Goal: Task Accomplishment & Management: Use online tool/utility

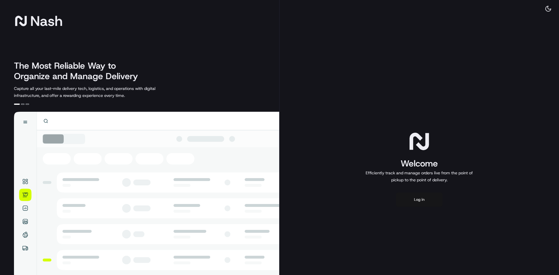
click at [419, 200] on button "Log in" at bounding box center [419, 200] width 47 height 14
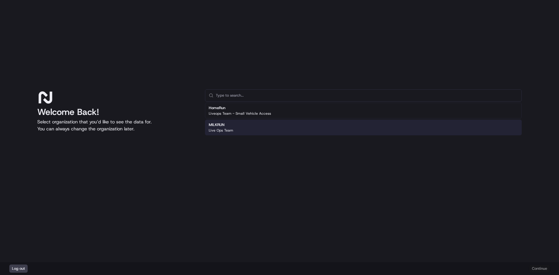
click at [253, 125] on div "MILKRUN Live Ops Team" at bounding box center [363, 128] width 317 height 16
click at [545, 267] on button "Continue" at bounding box center [540, 269] width 20 height 8
